Goal: Information Seeking & Learning: Learn about a topic

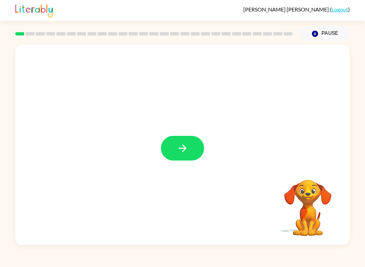
click at [194, 151] on button "button" at bounding box center [182, 148] width 43 height 25
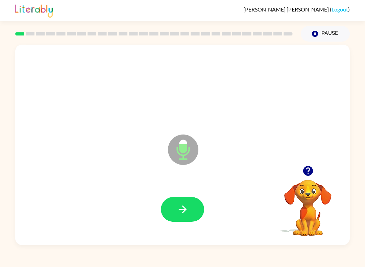
click at [184, 208] on icon "button" at bounding box center [182, 209] width 8 height 8
click at [182, 216] on button "button" at bounding box center [182, 209] width 43 height 25
click at [179, 208] on icon "button" at bounding box center [183, 209] width 12 height 12
click at [179, 215] on icon "button" at bounding box center [183, 209] width 12 height 12
click at [177, 213] on icon "button" at bounding box center [183, 209] width 12 height 12
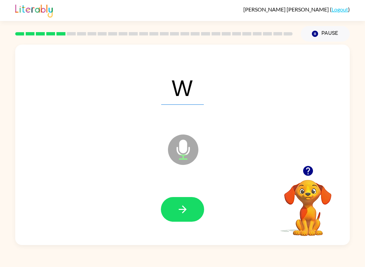
click at [172, 202] on button "button" at bounding box center [182, 209] width 43 height 25
click at [178, 215] on icon "button" at bounding box center [183, 209] width 12 height 12
click at [187, 215] on icon "button" at bounding box center [183, 209] width 12 height 12
click at [183, 210] on icon "button" at bounding box center [182, 209] width 8 height 8
click at [180, 207] on icon "button" at bounding box center [183, 209] width 12 height 12
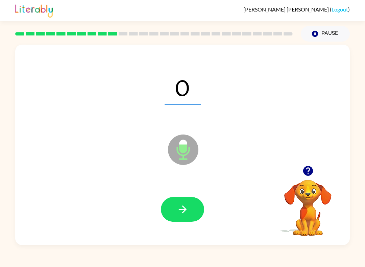
click at [193, 209] on button "button" at bounding box center [182, 209] width 43 height 25
click at [186, 210] on icon "button" at bounding box center [182, 209] width 8 height 8
click at [171, 201] on button "button" at bounding box center [182, 209] width 43 height 25
click at [189, 212] on button "button" at bounding box center [182, 209] width 43 height 25
click at [186, 208] on icon "button" at bounding box center [183, 209] width 12 height 12
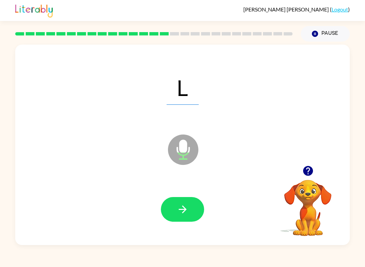
click at [186, 210] on icon "button" at bounding box center [183, 209] width 12 height 12
click at [177, 207] on icon "button" at bounding box center [183, 209] width 12 height 12
click at [182, 205] on icon "button" at bounding box center [183, 209] width 12 height 12
click at [173, 214] on button "button" at bounding box center [182, 209] width 43 height 25
click at [180, 208] on icon "button" at bounding box center [183, 209] width 12 height 12
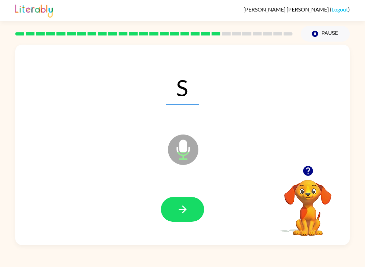
click at [178, 208] on icon "button" at bounding box center [183, 209] width 12 height 12
click at [164, 206] on button "button" at bounding box center [182, 209] width 43 height 25
click at [168, 205] on button "button" at bounding box center [182, 209] width 43 height 25
click at [187, 213] on icon "button" at bounding box center [183, 209] width 12 height 12
click at [182, 214] on icon "button" at bounding box center [183, 209] width 12 height 12
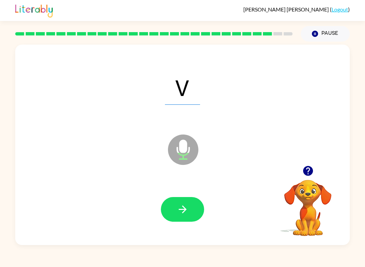
click at [184, 214] on icon "button" at bounding box center [183, 209] width 12 height 12
click at [188, 210] on icon "button" at bounding box center [183, 209] width 12 height 12
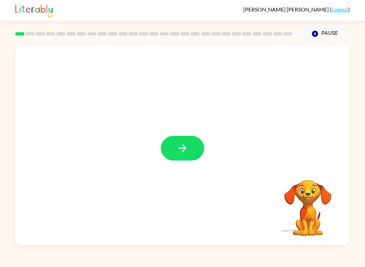
click at [194, 148] on button "button" at bounding box center [182, 148] width 43 height 25
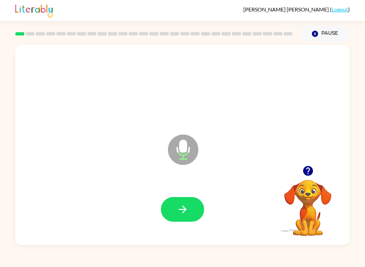
click at [184, 217] on button "button" at bounding box center [182, 209] width 43 height 25
click at [170, 208] on button "button" at bounding box center [182, 209] width 43 height 25
click at [176, 207] on button "button" at bounding box center [182, 209] width 43 height 25
click at [183, 219] on button "button" at bounding box center [182, 209] width 43 height 25
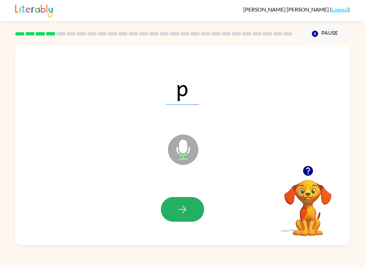
click at [179, 208] on icon "button" at bounding box center [183, 209] width 12 height 12
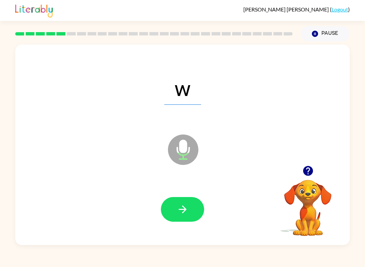
click at [184, 210] on icon "button" at bounding box center [182, 209] width 8 height 8
click at [183, 212] on icon "button" at bounding box center [182, 209] width 8 height 8
click at [188, 212] on icon "button" at bounding box center [183, 209] width 12 height 12
click at [178, 213] on icon "button" at bounding box center [183, 209] width 12 height 12
click at [184, 209] on icon "button" at bounding box center [183, 209] width 12 height 12
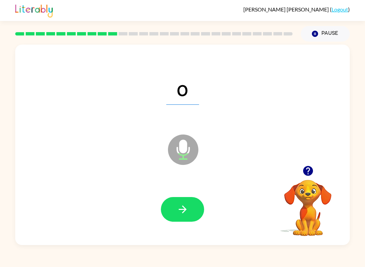
click at [181, 205] on icon "button" at bounding box center [183, 209] width 12 height 12
click at [187, 201] on button "button" at bounding box center [182, 209] width 43 height 25
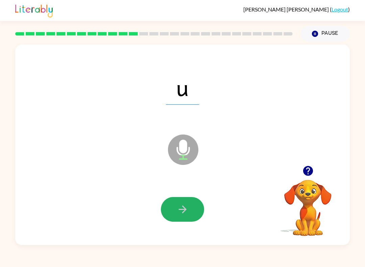
click at [177, 209] on icon "button" at bounding box center [183, 209] width 12 height 12
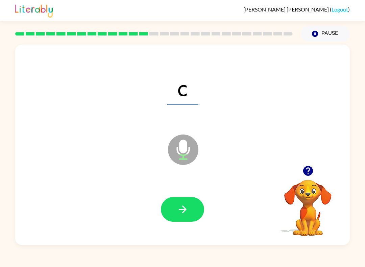
click at [180, 210] on icon "button" at bounding box center [182, 209] width 8 height 8
click at [174, 212] on button "button" at bounding box center [182, 209] width 43 height 25
click at [193, 211] on button "button" at bounding box center [182, 209] width 43 height 25
click at [184, 203] on button "button" at bounding box center [182, 209] width 43 height 25
click at [194, 214] on button "button" at bounding box center [182, 209] width 43 height 25
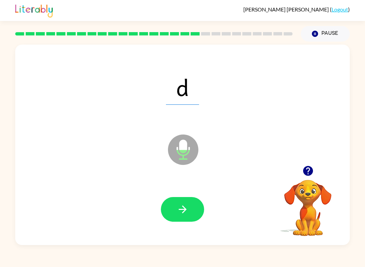
click at [184, 209] on icon "button" at bounding box center [182, 209] width 8 height 8
click at [182, 212] on icon "button" at bounding box center [182, 209] width 8 height 8
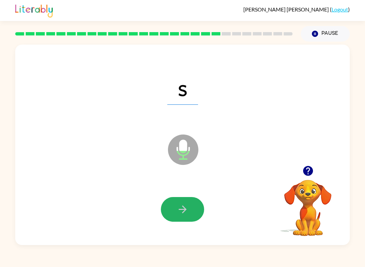
click at [186, 212] on icon "button" at bounding box center [183, 209] width 12 height 12
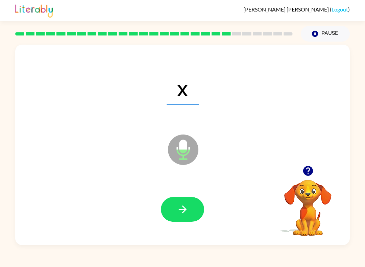
click at [181, 210] on icon "button" at bounding box center [183, 209] width 12 height 12
click at [184, 211] on icon "button" at bounding box center [182, 209] width 8 height 8
click at [174, 211] on button "button" at bounding box center [182, 209] width 43 height 25
click at [185, 212] on icon "button" at bounding box center [183, 209] width 12 height 12
click at [185, 218] on button "button" at bounding box center [182, 209] width 43 height 25
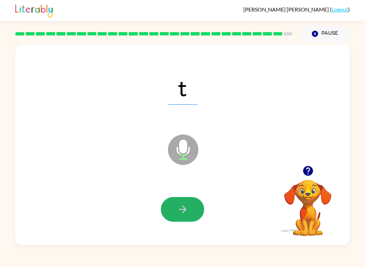
click at [182, 210] on icon "button" at bounding box center [183, 209] width 12 height 12
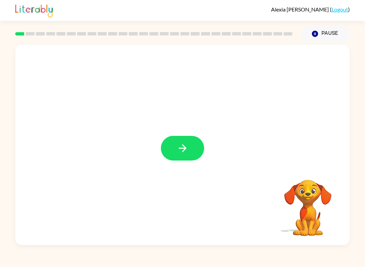
click at [180, 150] on icon "button" at bounding box center [183, 148] width 12 height 12
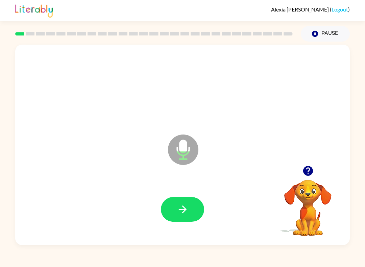
click at [186, 207] on icon "button" at bounding box center [183, 209] width 12 height 12
click at [185, 210] on icon "button" at bounding box center [182, 209] width 8 height 8
click at [183, 213] on icon "button" at bounding box center [182, 209] width 8 height 8
click at [184, 202] on button "button" at bounding box center [182, 209] width 43 height 25
click at [182, 207] on icon "button" at bounding box center [183, 209] width 12 height 12
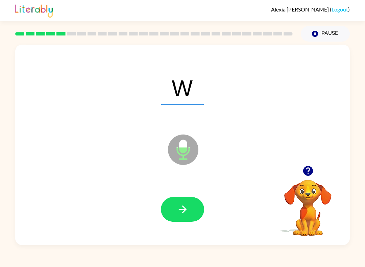
click at [187, 207] on icon "button" at bounding box center [183, 209] width 12 height 12
click at [180, 215] on icon "button" at bounding box center [183, 209] width 12 height 12
click at [180, 213] on icon "button" at bounding box center [183, 209] width 12 height 12
click at [185, 211] on icon "button" at bounding box center [182, 209] width 8 height 8
click at [192, 212] on button "button" at bounding box center [182, 209] width 43 height 25
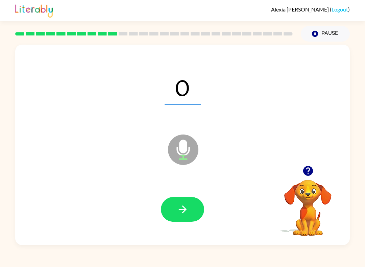
click at [184, 206] on icon "button" at bounding box center [183, 209] width 12 height 12
click at [184, 211] on icon "button" at bounding box center [182, 209] width 8 height 8
click at [186, 214] on icon "button" at bounding box center [183, 209] width 12 height 12
click at [184, 211] on icon "button" at bounding box center [182, 209] width 8 height 8
click at [186, 211] on icon "button" at bounding box center [183, 209] width 12 height 12
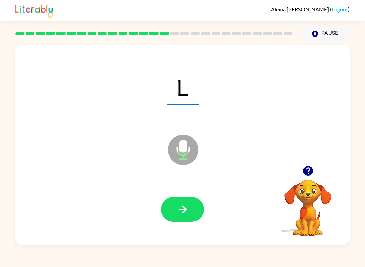
click at [186, 203] on button "button" at bounding box center [182, 209] width 43 height 25
click at [184, 206] on icon "button" at bounding box center [183, 209] width 12 height 12
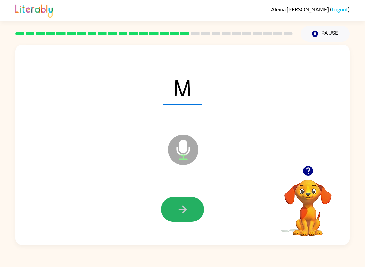
click at [181, 212] on icon "button" at bounding box center [183, 209] width 12 height 12
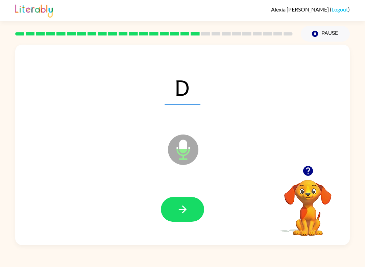
click at [189, 203] on button "button" at bounding box center [182, 209] width 43 height 25
click at [189, 212] on button "button" at bounding box center [182, 209] width 43 height 25
click at [183, 208] on icon "button" at bounding box center [183, 209] width 12 height 12
click at [188, 202] on button "button" at bounding box center [182, 209] width 43 height 25
click at [180, 207] on icon "button" at bounding box center [183, 209] width 12 height 12
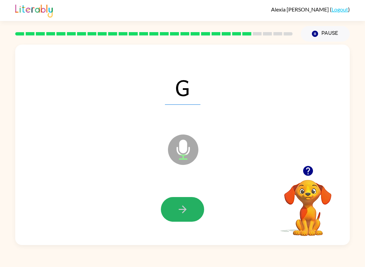
click at [182, 210] on icon "button" at bounding box center [182, 209] width 8 height 8
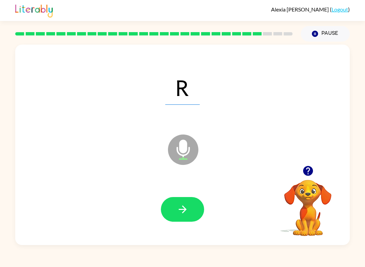
click at [187, 216] on button "button" at bounding box center [182, 209] width 43 height 25
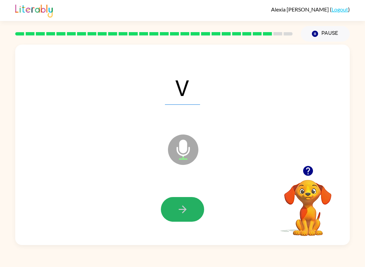
click at [188, 210] on button "button" at bounding box center [182, 209] width 43 height 25
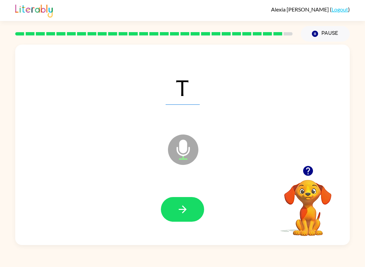
click at [185, 205] on icon "button" at bounding box center [183, 209] width 12 height 12
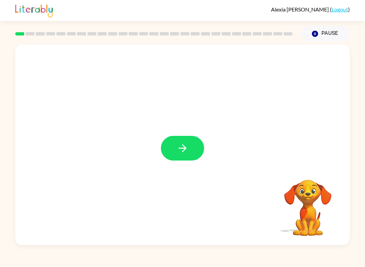
click at [180, 148] on icon "button" at bounding box center [182, 148] width 8 height 8
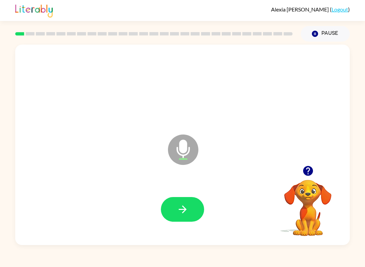
click at [186, 201] on button "button" at bounding box center [182, 209] width 43 height 25
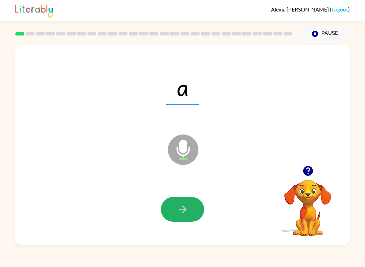
click at [192, 217] on button "button" at bounding box center [182, 209] width 43 height 25
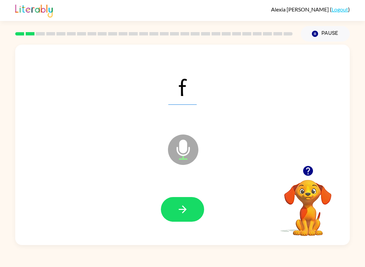
click at [183, 212] on icon "button" at bounding box center [182, 209] width 8 height 8
click at [179, 207] on icon "button" at bounding box center [183, 209] width 12 height 12
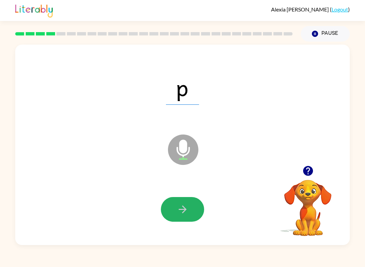
click at [185, 206] on icon "button" at bounding box center [183, 209] width 12 height 12
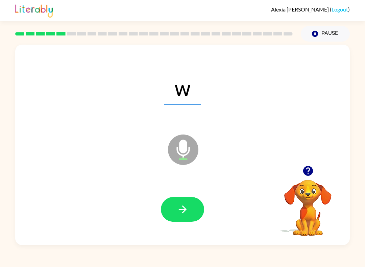
click at [185, 211] on icon "button" at bounding box center [183, 209] width 12 height 12
click at [196, 210] on button "button" at bounding box center [182, 209] width 43 height 25
click at [181, 213] on icon "button" at bounding box center [183, 209] width 12 height 12
click at [181, 210] on icon "button" at bounding box center [183, 209] width 12 height 12
click at [189, 219] on button "button" at bounding box center [182, 209] width 43 height 25
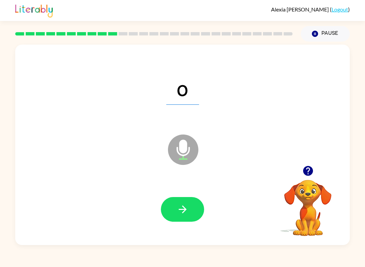
click at [192, 204] on button "button" at bounding box center [182, 209] width 43 height 25
click at [186, 209] on icon "button" at bounding box center [183, 209] width 12 height 12
click at [180, 209] on icon "button" at bounding box center [183, 209] width 12 height 12
click at [182, 205] on icon "button" at bounding box center [183, 209] width 12 height 12
click at [186, 212] on icon "button" at bounding box center [183, 209] width 12 height 12
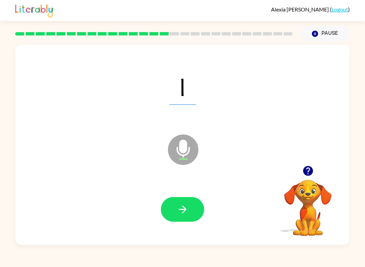
click at [181, 212] on icon "button" at bounding box center [183, 209] width 12 height 12
click at [183, 216] on button "button" at bounding box center [182, 209] width 43 height 25
click at [179, 212] on icon "button" at bounding box center [183, 209] width 12 height 12
click at [177, 208] on icon "button" at bounding box center [183, 209] width 12 height 12
click at [181, 209] on icon "button" at bounding box center [182, 209] width 8 height 8
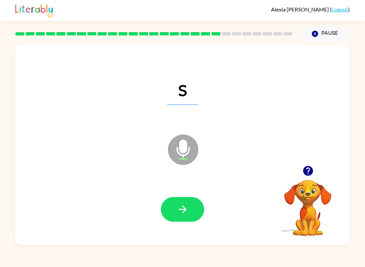
click at [183, 209] on icon "button" at bounding box center [183, 209] width 12 height 12
click at [181, 208] on icon "button" at bounding box center [183, 209] width 12 height 12
click at [182, 208] on icon "button" at bounding box center [183, 209] width 12 height 12
click at [186, 212] on icon "button" at bounding box center [183, 209] width 12 height 12
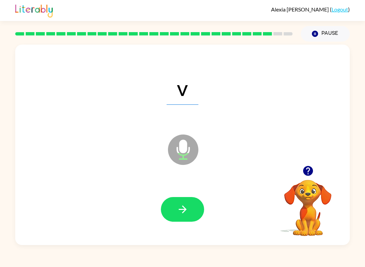
click at [166, 216] on button "button" at bounding box center [182, 209] width 43 height 25
click at [176, 218] on button "button" at bounding box center [182, 209] width 43 height 25
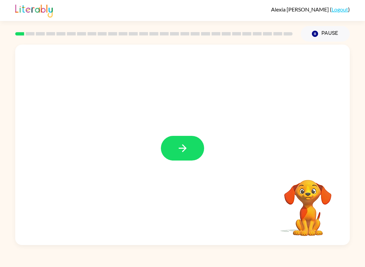
click at [184, 154] on icon "button" at bounding box center [183, 148] width 12 height 12
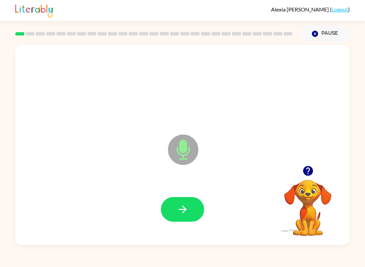
click at [188, 210] on icon "button" at bounding box center [183, 209] width 12 height 12
click at [190, 207] on button "button" at bounding box center [182, 209] width 43 height 25
click at [188, 208] on button "button" at bounding box center [182, 209] width 43 height 25
click at [192, 209] on button "button" at bounding box center [182, 209] width 43 height 25
click at [195, 213] on button "button" at bounding box center [182, 209] width 43 height 25
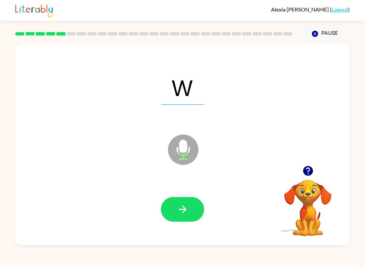
click at [189, 211] on button "button" at bounding box center [182, 209] width 43 height 25
click at [185, 209] on icon "button" at bounding box center [182, 209] width 8 height 8
click at [198, 206] on button "button" at bounding box center [182, 209] width 43 height 25
click at [193, 207] on button "button" at bounding box center [182, 209] width 43 height 25
click at [196, 210] on button "button" at bounding box center [182, 209] width 43 height 25
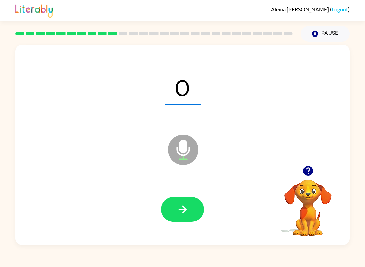
click at [191, 209] on button "button" at bounding box center [182, 209] width 43 height 25
click at [192, 207] on button "button" at bounding box center [182, 209] width 43 height 25
click at [191, 208] on button "button" at bounding box center [182, 209] width 43 height 25
click at [189, 211] on button "button" at bounding box center [182, 209] width 43 height 25
click at [192, 205] on button "button" at bounding box center [182, 209] width 43 height 25
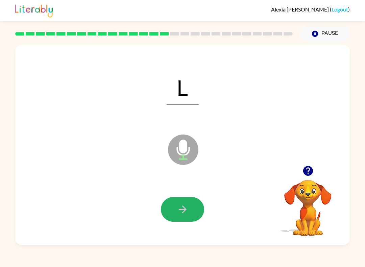
click at [191, 213] on button "button" at bounding box center [182, 209] width 43 height 25
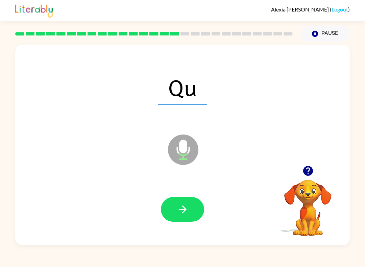
click at [332, 28] on button "Pause Pause" at bounding box center [325, 34] width 49 height 16
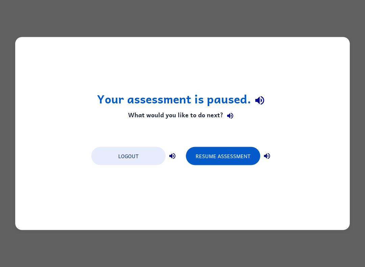
click at [226, 157] on button "Resume Assessment" at bounding box center [223, 156] width 74 height 18
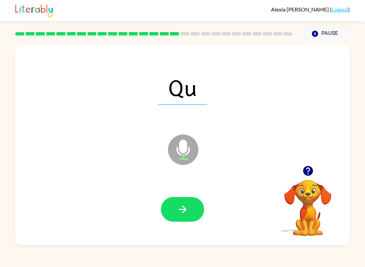
click at [193, 207] on button "button" at bounding box center [182, 209] width 43 height 25
click at [195, 211] on button "button" at bounding box center [182, 209] width 43 height 25
click at [202, 208] on button "button" at bounding box center [182, 209] width 43 height 25
click at [189, 209] on button "button" at bounding box center [182, 209] width 43 height 25
click at [185, 208] on icon "button" at bounding box center [183, 209] width 12 height 12
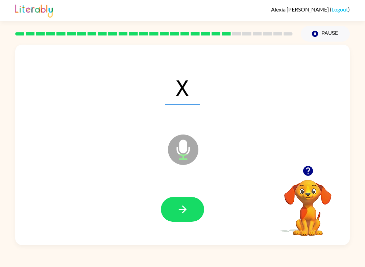
click at [195, 210] on button "button" at bounding box center [182, 209] width 43 height 25
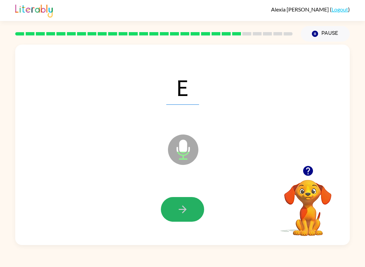
click at [192, 207] on button "button" at bounding box center [182, 209] width 43 height 25
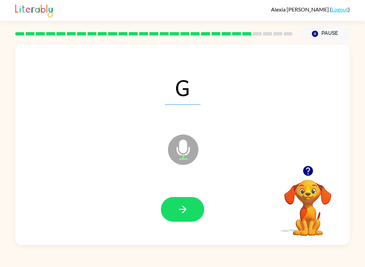
click at [194, 210] on button "button" at bounding box center [182, 209] width 43 height 25
click at [188, 207] on button "button" at bounding box center [182, 209] width 43 height 25
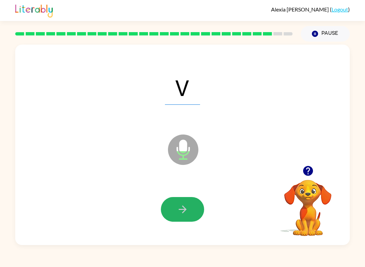
click at [192, 211] on button "button" at bounding box center [182, 209] width 43 height 25
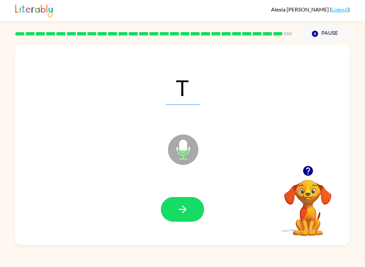
click at [188, 209] on button "button" at bounding box center [182, 209] width 43 height 25
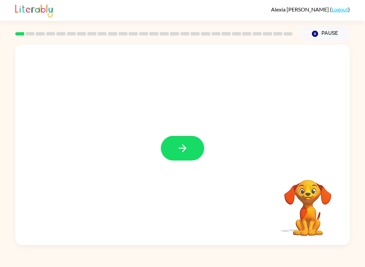
click at [179, 151] on icon "button" at bounding box center [183, 148] width 12 height 12
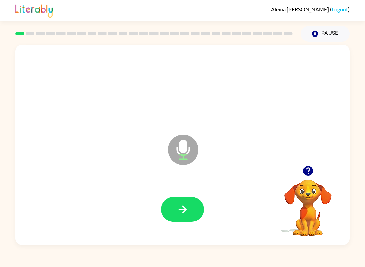
click at [179, 208] on icon "button" at bounding box center [183, 209] width 12 height 12
click at [177, 209] on icon "button" at bounding box center [183, 209] width 12 height 12
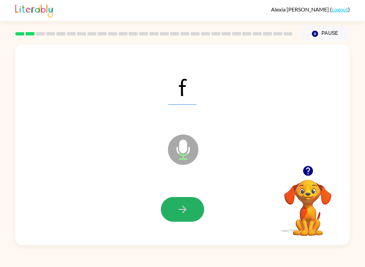
click at [188, 205] on icon "button" at bounding box center [183, 209] width 12 height 12
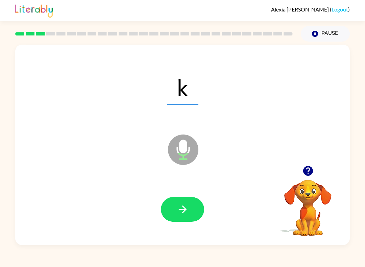
click at [181, 207] on icon "button" at bounding box center [183, 209] width 12 height 12
click at [177, 208] on icon "button" at bounding box center [183, 209] width 12 height 12
click at [197, 202] on button "button" at bounding box center [182, 209] width 43 height 25
click at [177, 206] on icon "button" at bounding box center [183, 209] width 12 height 12
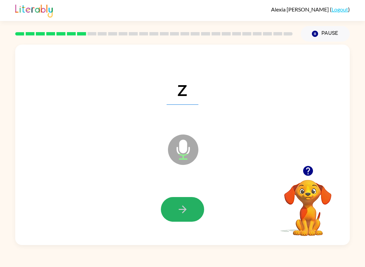
click at [181, 208] on icon "button" at bounding box center [183, 209] width 12 height 12
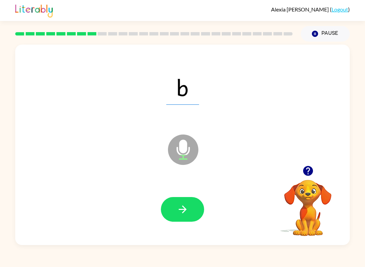
click at [173, 210] on button "button" at bounding box center [182, 209] width 43 height 25
click at [177, 210] on icon "button" at bounding box center [183, 209] width 12 height 12
click at [180, 207] on icon "button" at bounding box center [183, 209] width 12 height 12
click at [177, 209] on icon "button" at bounding box center [183, 209] width 12 height 12
click at [169, 210] on button "button" at bounding box center [182, 209] width 43 height 25
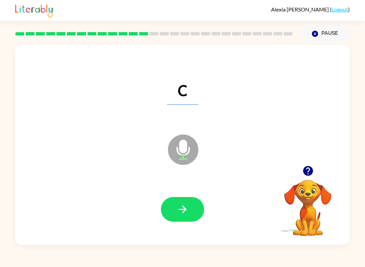
click at [177, 203] on button "button" at bounding box center [182, 209] width 43 height 25
click at [178, 206] on icon "button" at bounding box center [183, 209] width 12 height 12
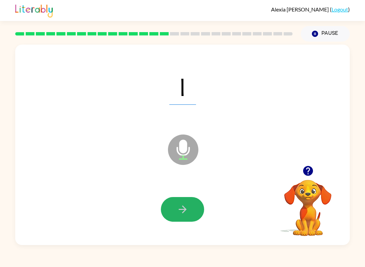
click at [184, 208] on icon "button" at bounding box center [182, 209] width 8 height 8
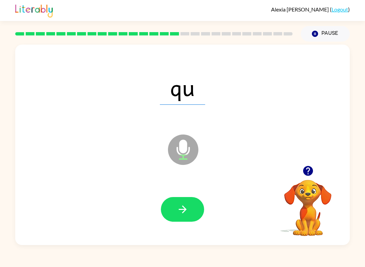
click at [176, 210] on button "button" at bounding box center [182, 209] width 43 height 25
click at [179, 210] on icon "button" at bounding box center [183, 209] width 12 height 12
click at [189, 205] on button "button" at bounding box center [182, 209] width 43 height 25
click at [176, 208] on button "button" at bounding box center [182, 209] width 43 height 25
click at [179, 211] on icon "button" at bounding box center [183, 209] width 12 height 12
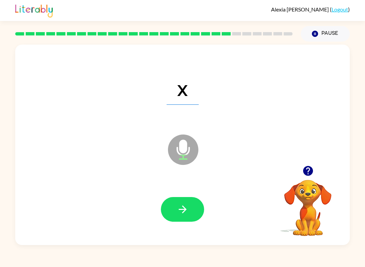
click at [168, 209] on button "button" at bounding box center [182, 209] width 43 height 25
click at [180, 211] on icon "button" at bounding box center [183, 209] width 12 height 12
click at [188, 210] on button "button" at bounding box center [182, 209] width 43 height 25
click at [176, 207] on button "button" at bounding box center [182, 209] width 43 height 25
click at [186, 211] on icon "button" at bounding box center [183, 209] width 12 height 12
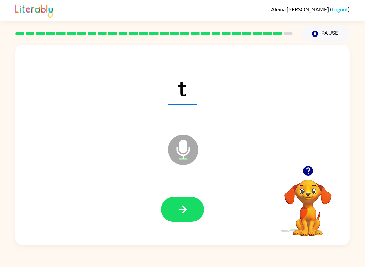
click at [178, 208] on icon "button" at bounding box center [183, 209] width 12 height 12
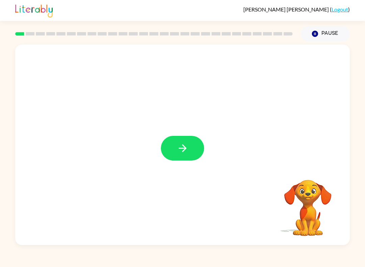
click at [183, 152] on icon "button" at bounding box center [183, 148] width 12 height 12
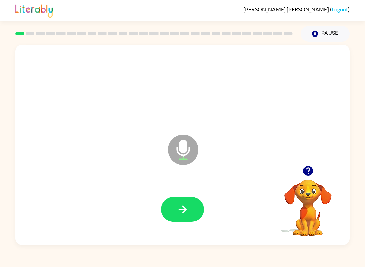
click at [185, 204] on icon "button" at bounding box center [183, 209] width 12 height 12
click at [169, 206] on button "button" at bounding box center [182, 209] width 43 height 25
click at [170, 202] on button "button" at bounding box center [182, 209] width 43 height 25
click at [167, 200] on button "button" at bounding box center [182, 209] width 43 height 25
click at [166, 204] on button "button" at bounding box center [182, 209] width 43 height 25
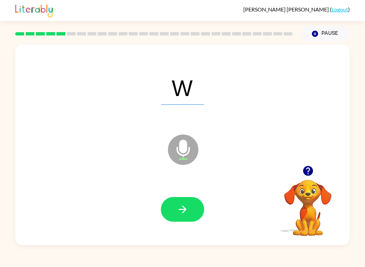
click at [172, 204] on button "button" at bounding box center [182, 209] width 43 height 25
click at [173, 198] on button "button" at bounding box center [182, 209] width 43 height 25
click at [164, 212] on button "button" at bounding box center [182, 209] width 43 height 25
click at [168, 204] on button "button" at bounding box center [182, 209] width 43 height 25
click at [166, 200] on button "button" at bounding box center [182, 209] width 43 height 25
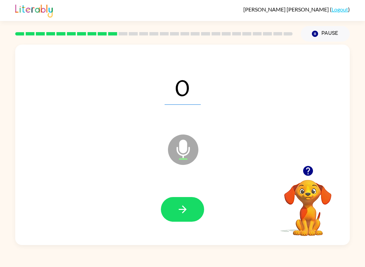
click at [172, 202] on button "button" at bounding box center [182, 209] width 43 height 25
click at [176, 210] on button "button" at bounding box center [182, 209] width 43 height 25
click at [186, 203] on button "button" at bounding box center [182, 209] width 43 height 25
click at [179, 201] on button "button" at bounding box center [182, 209] width 43 height 25
click at [178, 213] on icon "button" at bounding box center [183, 209] width 12 height 12
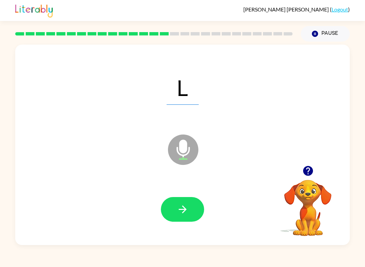
click at [181, 213] on icon "button" at bounding box center [183, 209] width 12 height 12
click at [170, 210] on button "button" at bounding box center [182, 209] width 43 height 25
click at [177, 206] on icon "button" at bounding box center [183, 209] width 12 height 12
click at [171, 207] on button "button" at bounding box center [182, 209] width 43 height 25
click at [173, 204] on button "button" at bounding box center [182, 209] width 43 height 25
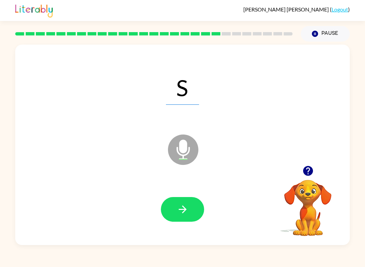
click at [178, 206] on icon "button" at bounding box center [183, 209] width 12 height 12
click at [173, 207] on button "button" at bounding box center [182, 209] width 43 height 25
click at [174, 205] on button "button" at bounding box center [182, 209] width 43 height 25
click at [176, 207] on button "button" at bounding box center [182, 209] width 43 height 25
click at [175, 208] on button "button" at bounding box center [182, 209] width 43 height 25
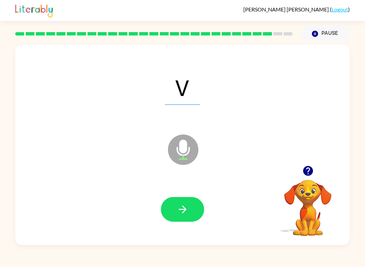
click at [172, 205] on button "button" at bounding box center [182, 209] width 43 height 25
click at [175, 209] on button "button" at bounding box center [182, 209] width 43 height 25
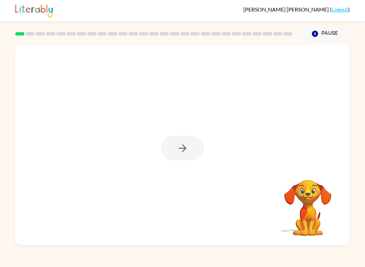
click at [97, 165] on div at bounding box center [182, 145] width 334 height 200
click at [179, 151] on icon "button" at bounding box center [183, 148] width 12 height 12
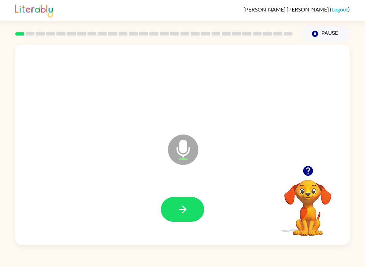
click at [177, 211] on icon "button" at bounding box center [183, 209] width 12 height 12
click at [170, 201] on button "button" at bounding box center [182, 209] width 43 height 25
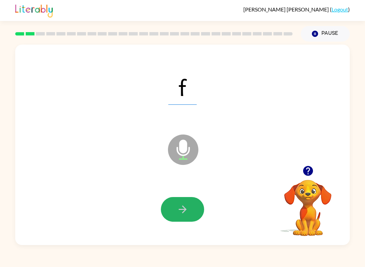
click at [170, 201] on button "button" at bounding box center [182, 209] width 43 height 25
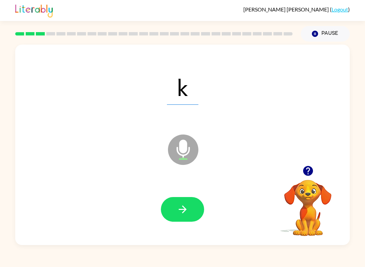
click at [190, 205] on button "button" at bounding box center [182, 209] width 43 height 25
click at [180, 206] on icon "button" at bounding box center [183, 209] width 12 height 12
click at [179, 208] on icon "button" at bounding box center [183, 209] width 12 height 12
click at [179, 210] on icon "button" at bounding box center [183, 209] width 12 height 12
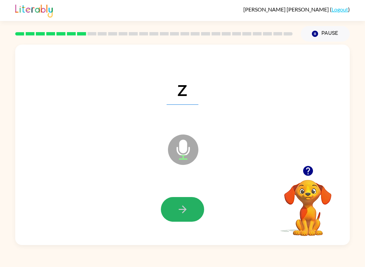
click at [182, 209] on icon "button" at bounding box center [182, 209] width 8 height 8
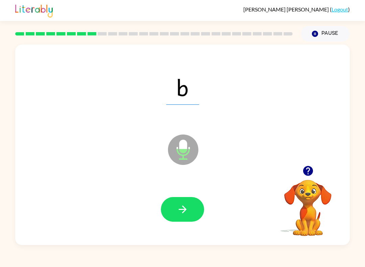
click at [180, 207] on icon "button" at bounding box center [183, 209] width 12 height 12
click at [180, 208] on icon "button" at bounding box center [183, 209] width 12 height 12
click at [183, 208] on icon "button" at bounding box center [183, 209] width 12 height 12
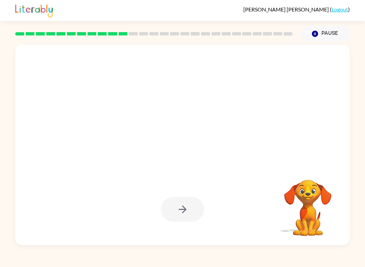
click at [312, 32] on icon "Pause" at bounding box center [314, 33] width 7 height 7
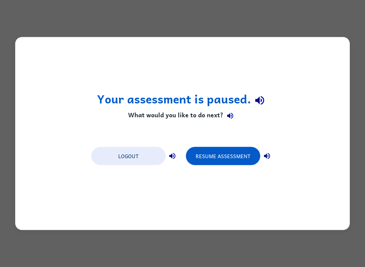
click at [225, 154] on button "Resume Assessment" at bounding box center [223, 156] width 74 height 18
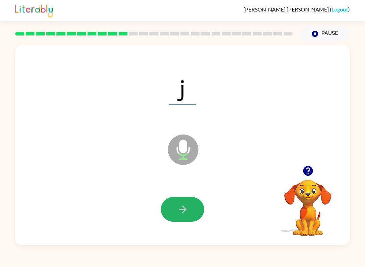
click at [174, 205] on button "button" at bounding box center [182, 209] width 43 height 25
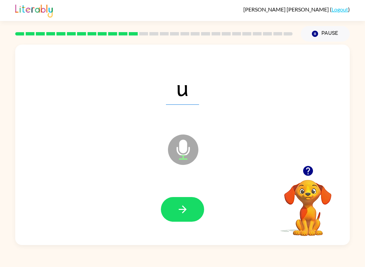
click at [172, 200] on button "button" at bounding box center [182, 209] width 43 height 25
click at [186, 208] on icon "button" at bounding box center [183, 209] width 12 height 12
click at [183, 209] on icon "button" at bounding box center [183, 209] width 12 height 12
click at [174, 206] on button "button" at bounding box center [182, 209] width 43 height 25
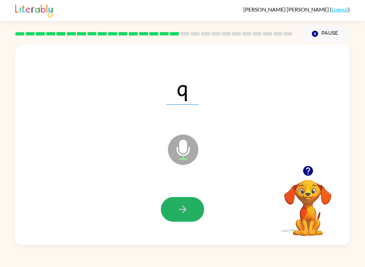
click at [171, 209] on button "button" at bounding box center [182, 209] width 43 height 25
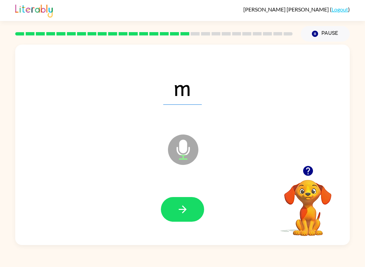
click at [175, 205] on button "button" at bounding box center [182, 209] width 43 height 25
click at [171, 207] on button "button" at bounding box center [182, 209] width 43 height 25
click at [169, 207] on button "button" at bounding box center [182, 209] width 43 height 25
click at [176, 201] on button "button" at bounding box center [182, 209] width 43 height 25
click at [177, 206] on icon "button" at bounding box center [183, 209] width 12 height 12
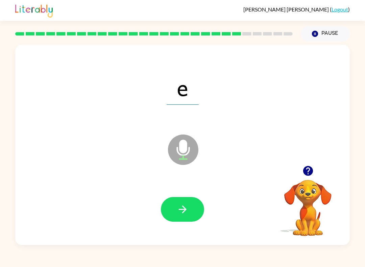
click at [174, 208] on button "button" at bounding box center [182, 209] width 43 height 25
click at [175, 207] on button "button" at bounding box center [182, 209] width 43 height 25
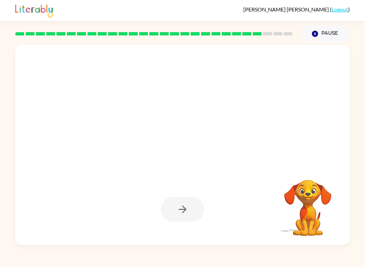
click at [328, 30] on button "Pause Pause" at bounding box center [325, 34] width 49 height 16
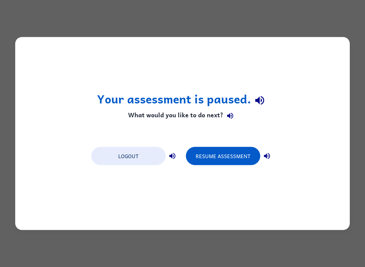
click at [227, 157] on button "Resume Assessment" at bounding box center [223, 156] width 74 height 18
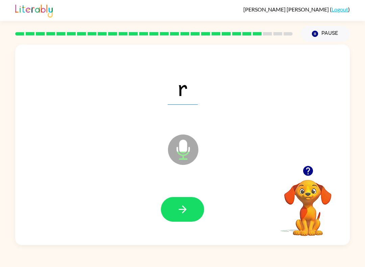
click at [179, 210] on icon "button" at bounding box center [183, 209] width 12 height 12
click at [174, 211] on button "button" at bounding box center [182, 209] width 43 height 25
click at [173, 211] on button "button" at bounding box center [182, 209] width 43 height 25
